Goal: Task Accomplishment & Management: Complete application form

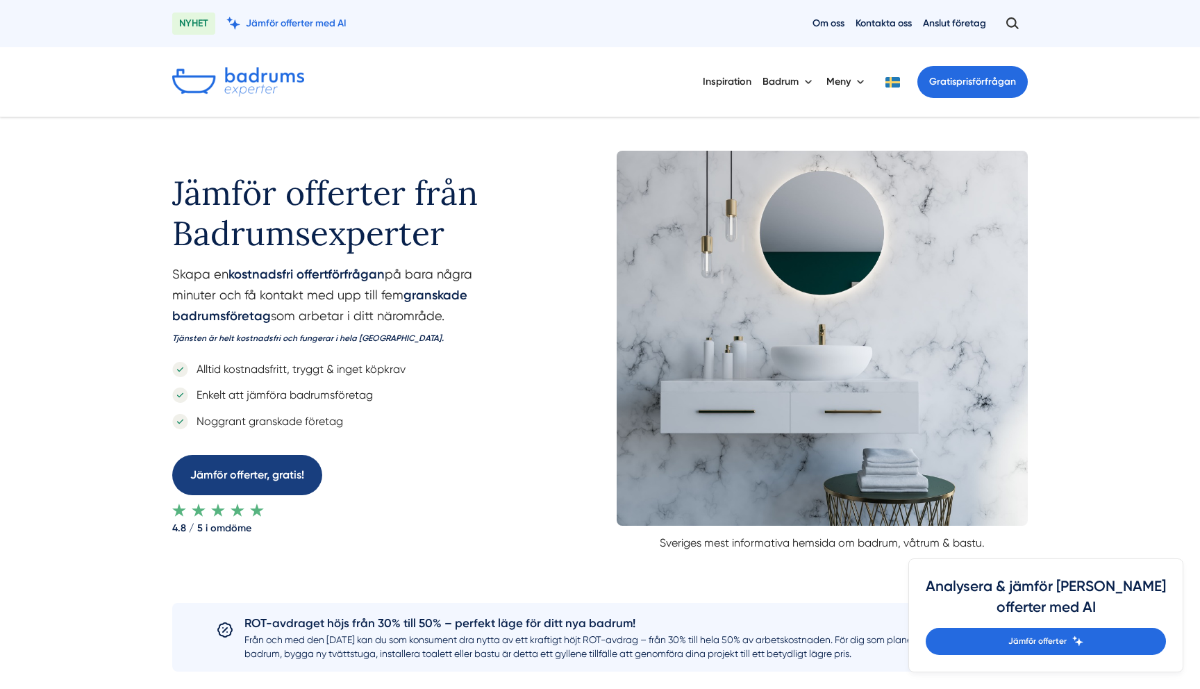
click at [225, 487] on link "Jämför offerter, gratis!" at bounding box center [247, 475] width 150 height 40
click at [228, 88] on img at bounding box center [238, 81] width 132 height 29
click at [226, 481] on link "Jämför offerter, gratis!" at bounding box center [247, 475] width 150 height 40
